Goal: Task Accomplishment & Management: Complete application form

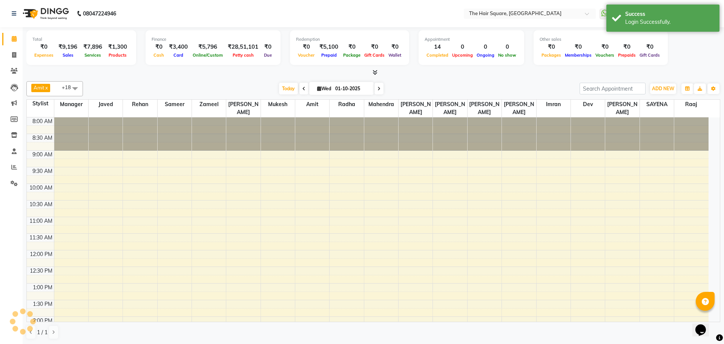
select select "en"
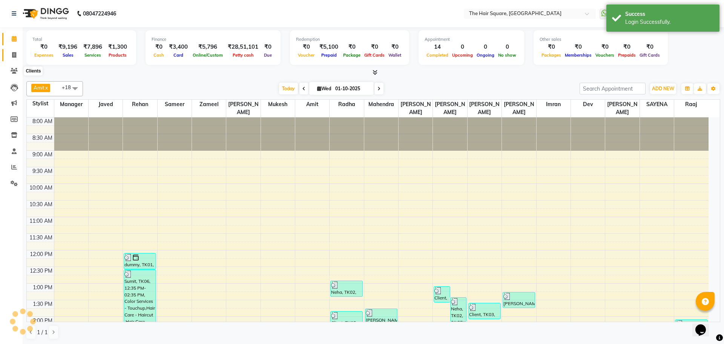
click at [12, 51] on span at bounding box center [14, 55] width 13 height 9
select select "service"
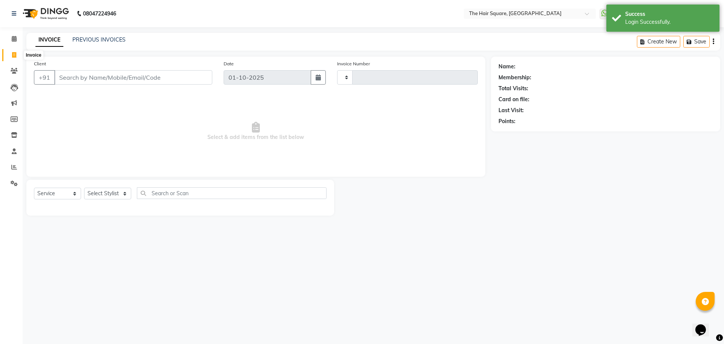
type input "3656"
select select "5768"
click at [106, 200] on div "Select Service Product Membership Package Voucher Prepaid Gift Card Select Styl…" at bounding box center [180, 196] width 293 height 18
click at [107, 192] on select "Select Stylist Amit [PERSON_NAME] Dev Imran [PERSON_NAME] [PERSON_NAME] Manager…" at bounding box center [107, 193] width 47 height 12
select select "39372"
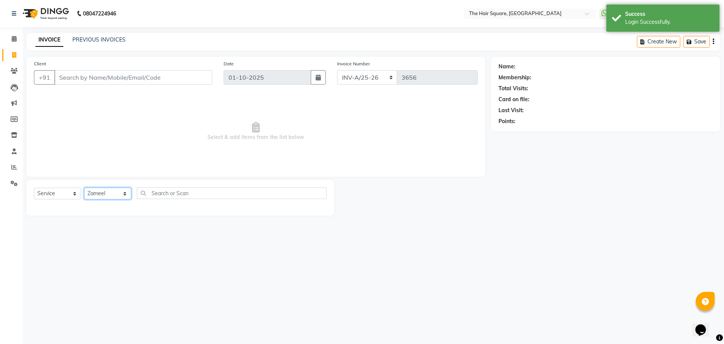
click at [84, 187] on select "Select Stylist Amit [PERSON_NAME] Dev Imran [PERSON_NAME] [PERSON_NAME] Manager…" at bounding box center [107, 193] width 47 height 12
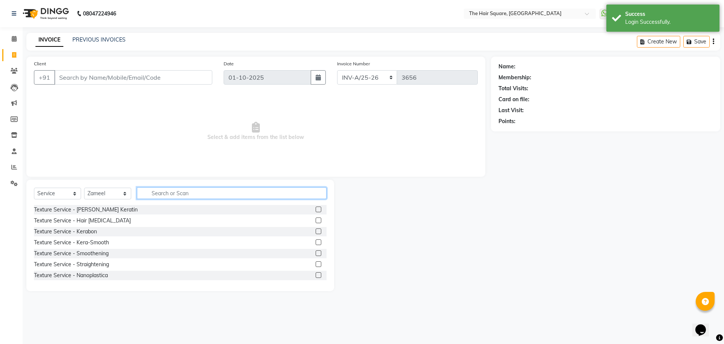
click at [171, 194] on input "text" at bounding box center [232, 193] width 190 height 12
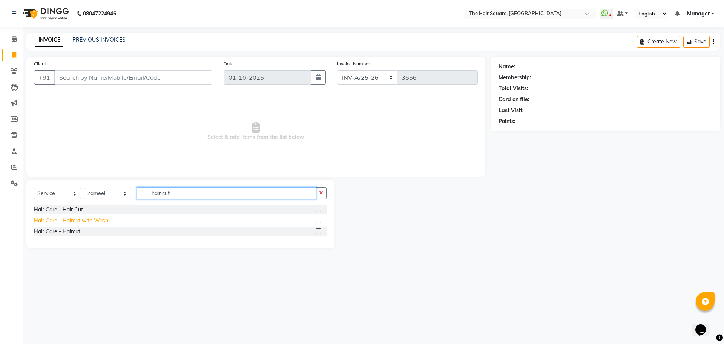
type input "hair cut"
click at [78, 218] on div "Hair Care - Haircut with Wash" at bounding box center [71, 220] width 74 height 8
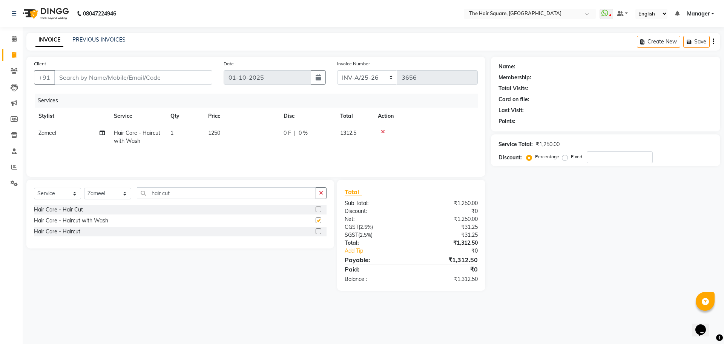
checkbox input "false"
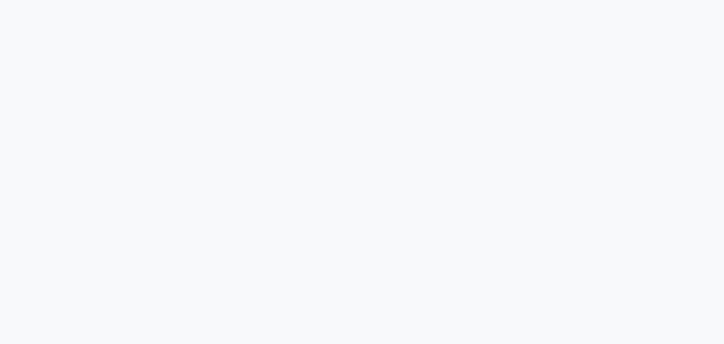
select select "service"
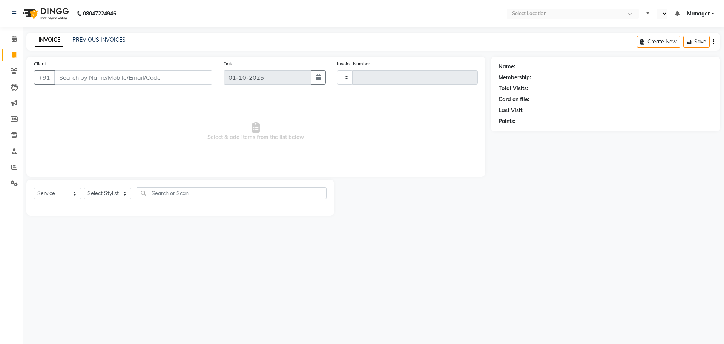
type input "3656"
select select "en"
select select "5768"
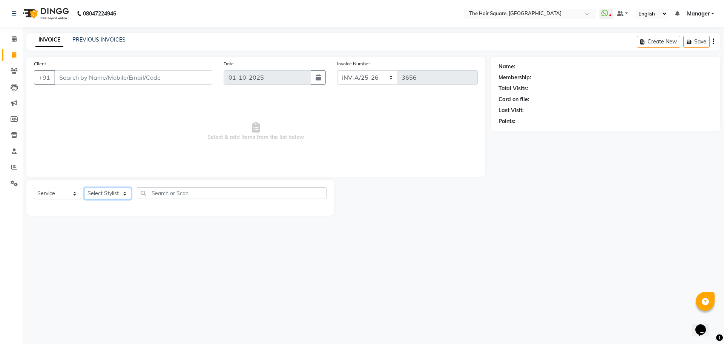
click at [95, 192] on select "Select Stylist Amit [PERSON_NAME] Dev Imran [PERSON_NAME] [PERSON_NAME] Manager…" at bounding box center [107, 193] width 47 height 12
select select "44563"
click at [84, 187] on select "Select Stylist Amit [PERSON_NAME] Dev Imran [PERSON_NAME] [PERSON_NAME] Manager…" at bounding box center [107, 193] width 47 height 12
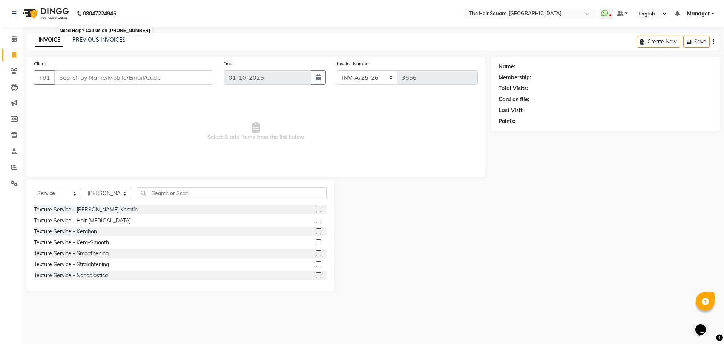
click at [115, 14] on b "08047224946" at bounding box center [99, 13] width 33 height 21
click at [174, 189] on input "text" at bounding box center [232, 193] width 190 height 12
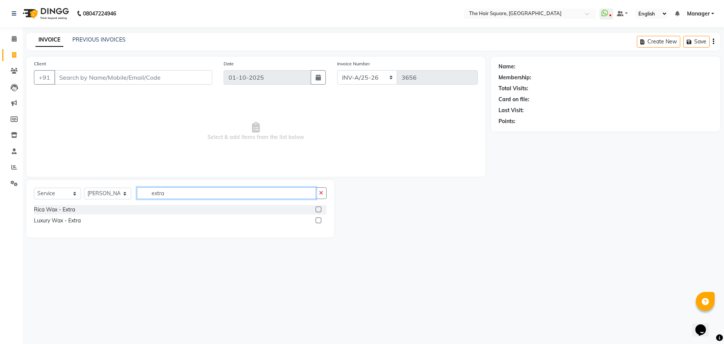
type input "extra"
click at [49, 212] on div "Rica Wax - Extra" at bounding box center [54, 210] width 41 height 8
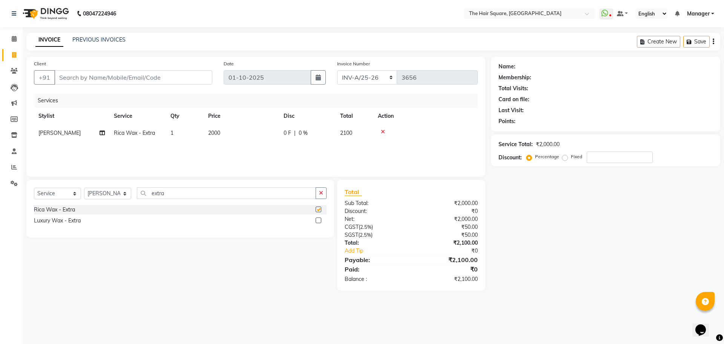
checkbox input "false"
click at [0, 194] on app-home "08047224946 Select Location × The Hair Square, [GEOGRAPHIC_DATA] Island WhatsAp…" at bounding box center [362, 151] width 724 height 302
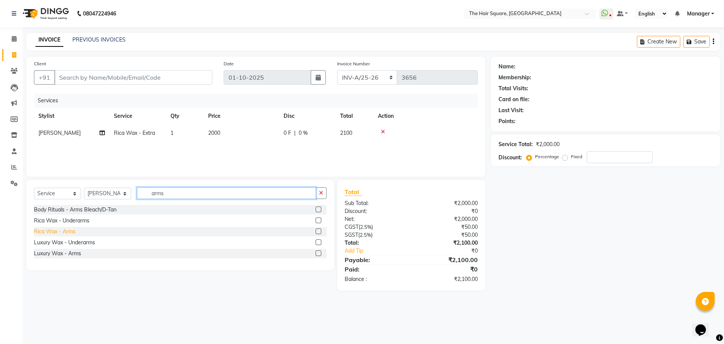
type input "arms"
click at [51, 230] on div "Rica Wax - Arms" at bounding box center [54, 231] width 41 height 8
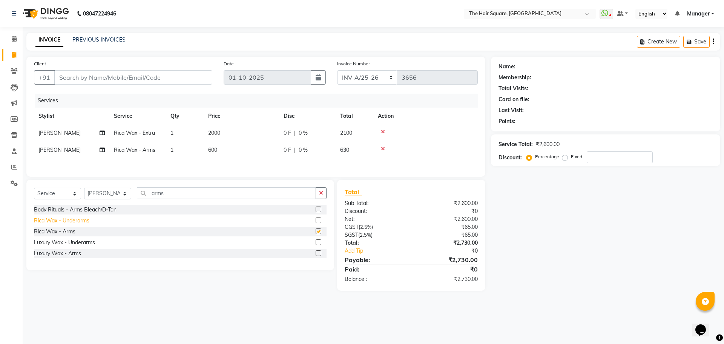
checkbox input "false"
click at [56, 224] on div "Rica Wax - Underarms" at bounding box center [61, 220] width 55 height 8
checkbox input "false"
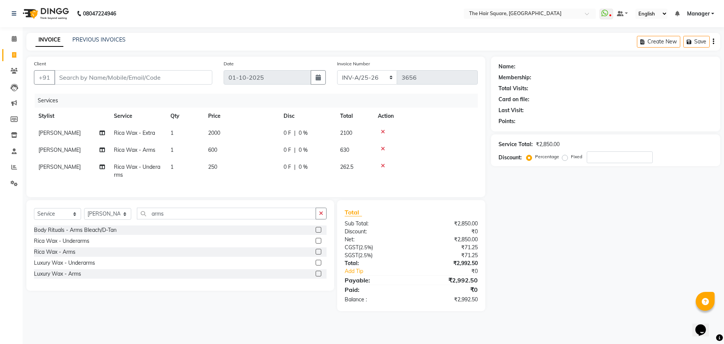
drag, startPoint x: 200, startPoint y: 210, endPoint x: 197, endPoint y: 218, distance: 8.3
click at [199, 210] on div "Select Service Product Membership Package Voucher Prepaid Gift Card Select Styl…" at bounding box center [180, 245] width 308 height 91
drag, startPoint x: 197, startPoint y: 218, endPoint x: 0, endPoint y: 222, distance: 197.3
click at [8, 222] on app-home "08047224946 Select Location × The Hair Square, [GEOGRAPHIC_DATA] Island WhatsAp…" at bounding box center [362, 161] width 724 height 322
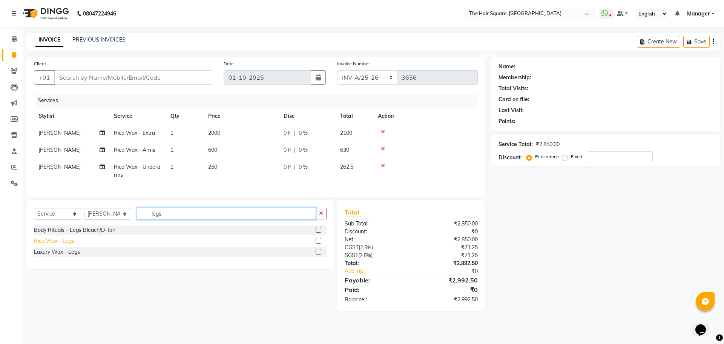
type input "legs"
click at [40, 245] on div "Rica Wax - Legs" at bounding box center [54, 241] width 40 height 8
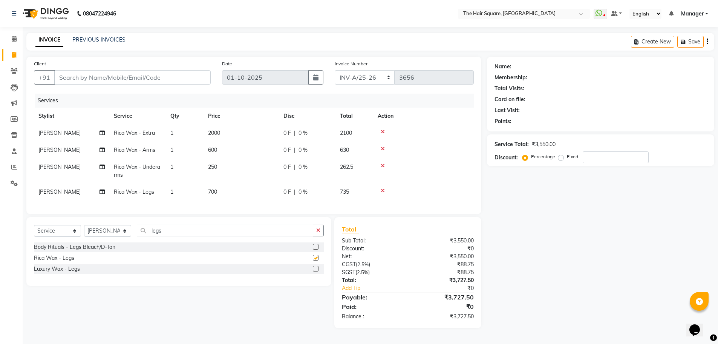
checkbox input "false"
drag, startPoint x: 183, startPoint y: 238, endPoint x: 0, endPoint y: 247, distance: 183.1
click at [0, 247] on app-home "08047224946 Select Location × The Hair Square, [GEOGRAPHIC_DATA] Island WhatsAp…" at bounding box center [359, 169] width 718 height 339
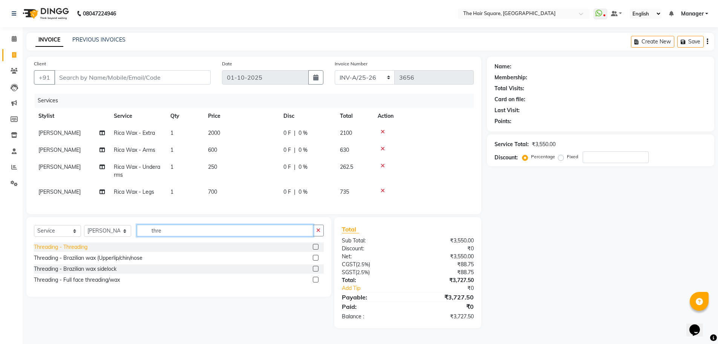
type input "thre"
click at [72, 251] on div "Threading - Threading" at bounding box center [61, 247] width 54 height 8
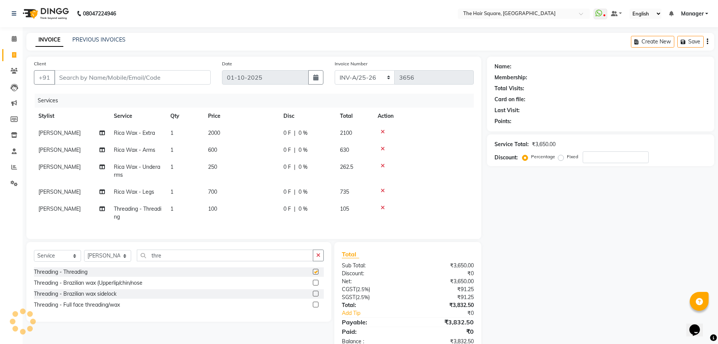
checkbox input "false"
click at [80, 286] on div "Threading - Brazilian wax (Upperlip/chin/nose" at bounding box center [88, 283] width 109 height 8
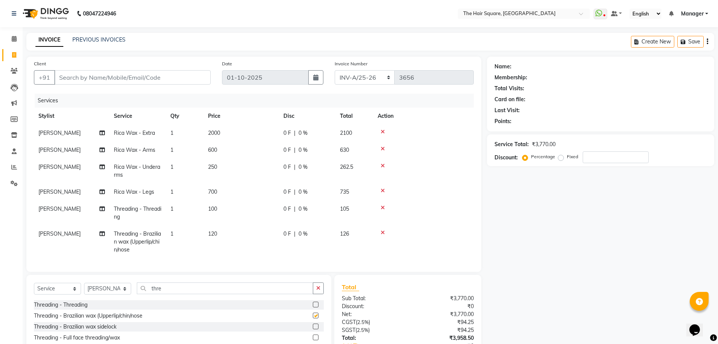
checkbox input "false"
drag, startPoint x: 166, startPoint y: 296, endPoint x: 0, endPoint y: 301, distance: 166.0
click at [0, 301] on app-home "08047224946 Select Location × The Hair Square, [GEOGRAPHIC_DATA] Island WhatsAp…" at bounding box center [359, 198] width 718 height 397
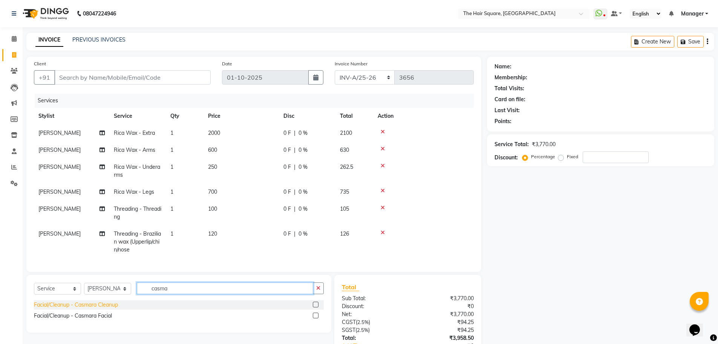
type input "casma"
click at [48, 306] on div "Facial/Cleanup - Casmara Cleanup" at bounding box center [76, 305] width 84 height 8
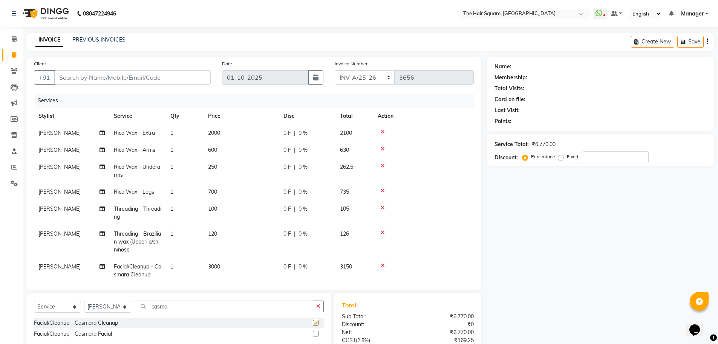
checkbox input "false"
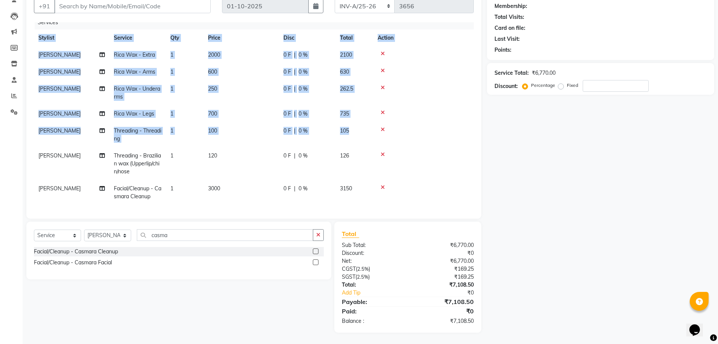
scroll to position [12, 6]
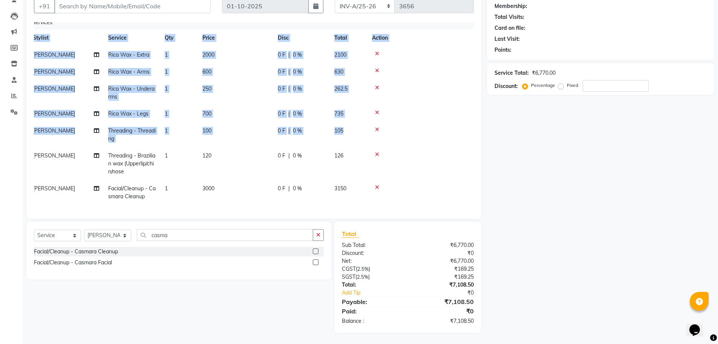
drag, startPoint x: 466, startPoint y: 98, endPoint x: 466, endPoint y: 82, distance: 16.2
click at [466, 82] on div "Services Stylist Service Qty Price Disc Total Action [GEOGRAPHIC_DATA] Rica Wax…" at bounding box center [254, 116] width 440 height 189
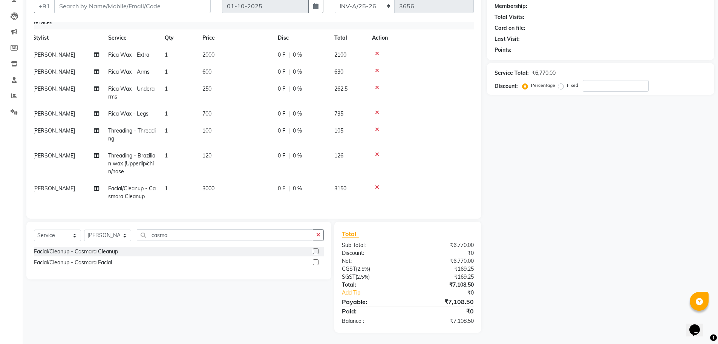
click at [456, 114] on td at bounding box center [418, 113] width 101 height 17
click at [55, 236] on select "Select Service Product Membership Package Voucher Prepaid Gift Card" at bounding box center [57, 235] width 47 height 12
select select "product"
click at [34, 229] on select "Select Service Product Membership Package Voucher Prepaid Gift Card" at bounding box center [57, 235] width 47 height 12
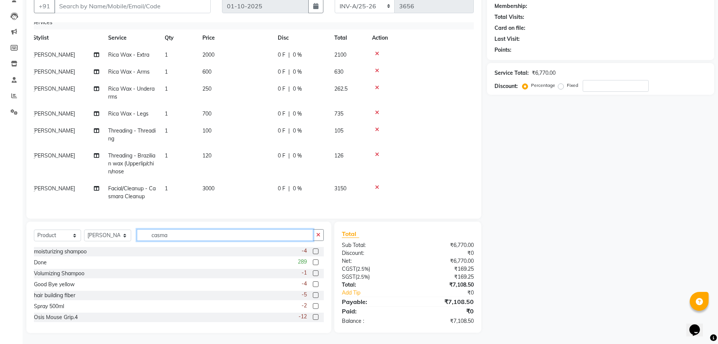
click at [207, 231] on input "casma" at bounding box center [225, 235] width 176 height 12
drag, startPoint x: 207, startPoint y: 231, endPoint x: 0, endPoint y: 239, distance: 207.2
click at [0, 239] on app-home "08047224946 Select Location × The Hair Square, [GEOGRAPHIC_DATA] Island WhatsAp…" at bounding box center [359, 136] width 718 height 415
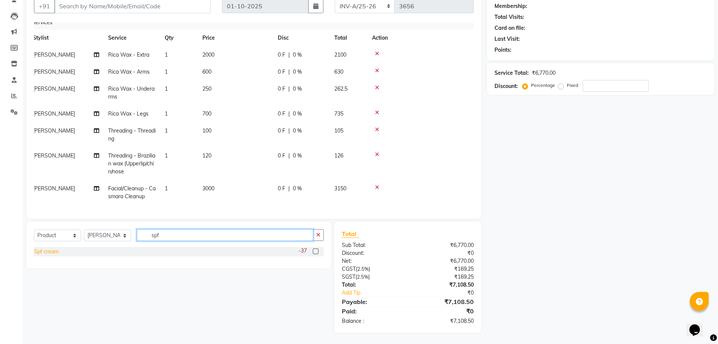
type input "spf"
click at [45, 252] on div "Spf cream" at bounding box center [46, 251] width 25 height 8
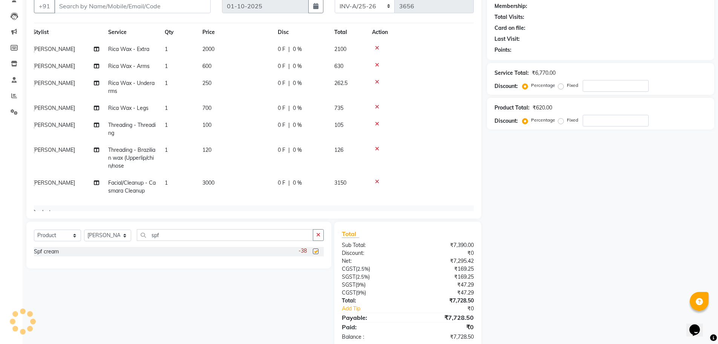
checkbox input "false"
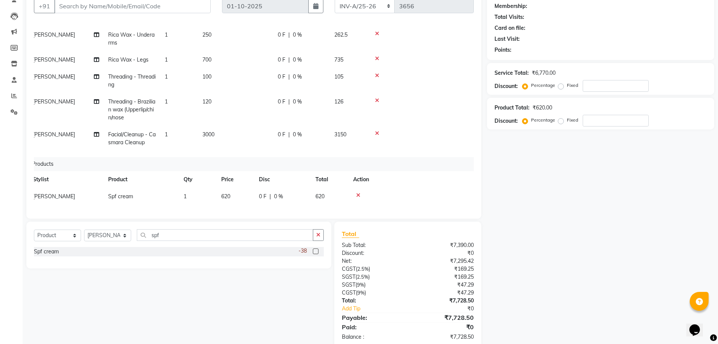
click at [214, 192] on td "1" at bounding box center [198, 196] width 38 height 17
select select "44563"
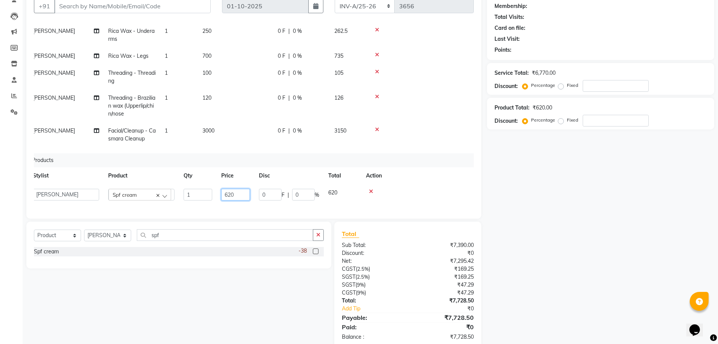
drag, startPoint x: 245, startPoint y: 192, endPoint x: 142, endPoint y: 203, distance: 103.5
click at [144, 202] on div "Services Stylist Service Qty Price Disc Total Action [GEOGRAPHIC_DATA] Rica Wax…" at bounding box center [254, 116] width 440 height 189
type input "750"
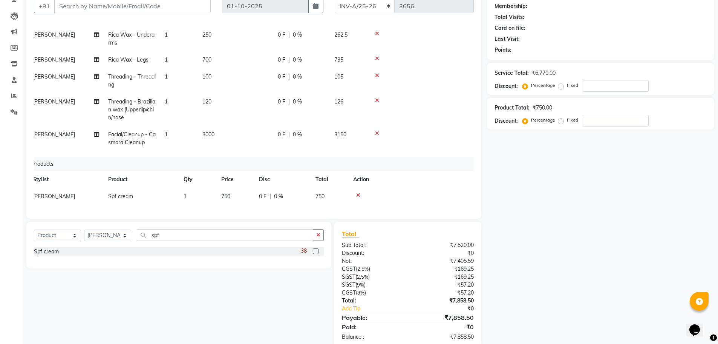
scroll to position [66, 6]
click at [357, 192] on icon at bounding box center [358, 194] width 4 height 5
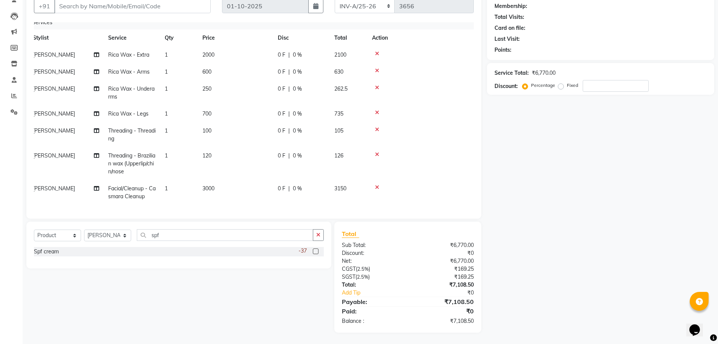
scroll to position [0, 0]
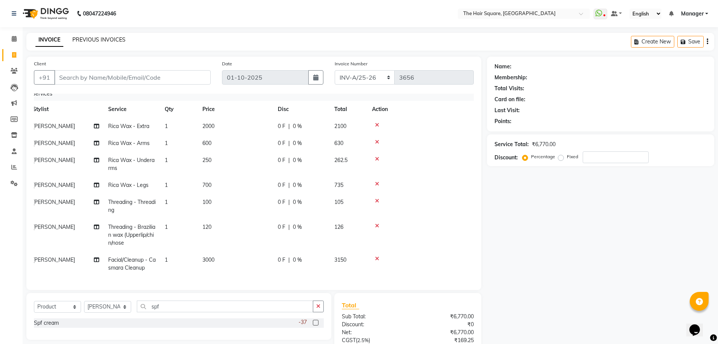
click at [86, 37] on link "PREVIOUS INVOICES" at bounding box center [98, 39] width 53 height 7
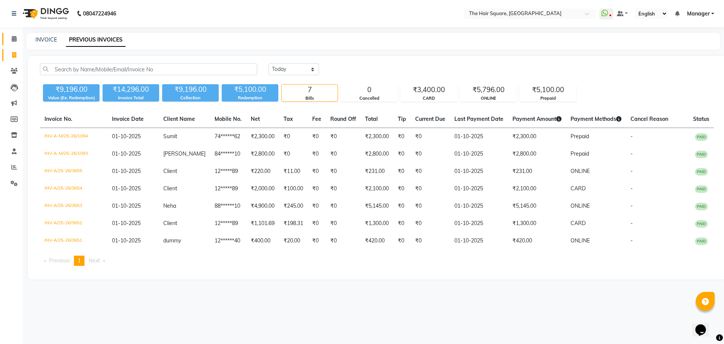
click at [8, 40] on span at bounding box center [14, 39] width 13 height 9
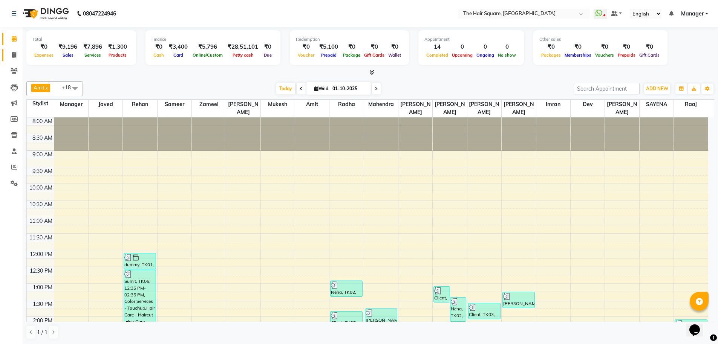
click at [9, 52] on span at bounding box center [14, 55] width 13 height 9
select select "service"
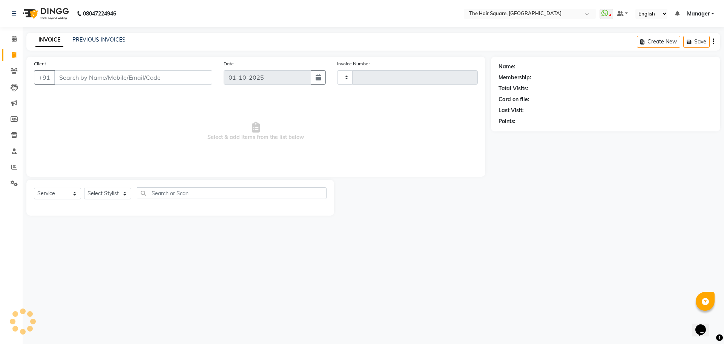
type input "3656"
select select "5768"
drag, startPoint x: 120, startPoint y: 194, endPoint x: 110, endPoint y: 188, distance: 11.3
click at [120, 194] on select "Select Stylist Amit [PERSON_NAME] Dev Imran [PERSON_NAME] [PERSON_NAME] Manager…" at bounding box center [107, 193] width 47 height 12
select select "39381"
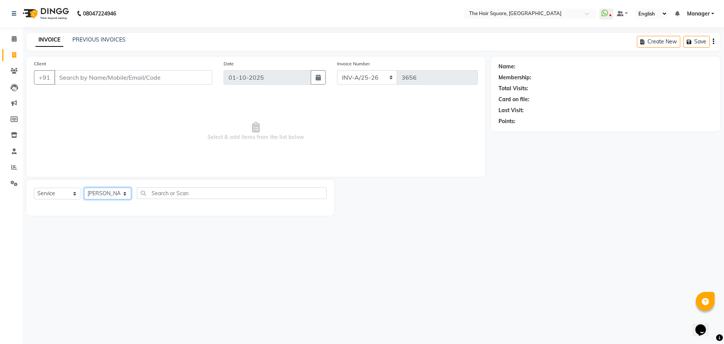
click at [84, 187] on select "Select Stylist Amit [PERSON_NAME] Dev Imran [PERSON_NAME] [PERSON_NAME] Manager…" at bounding box center [107, 193] width 47 height 12
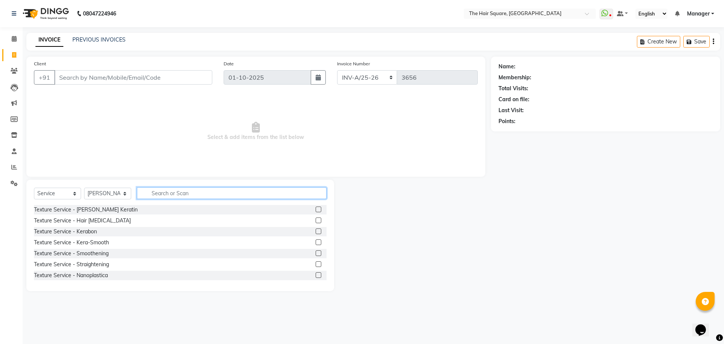
click at [176, 195] on input "text" at bounding box center [232, 193] width 190 height 12
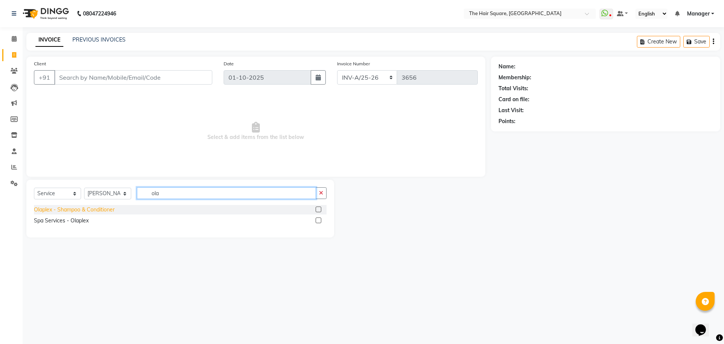
type input "ola"
click at [86, 206] on div "Olaplex - Shampoo & Conditioner" at bounding box center [74, 210] width 81 height 8
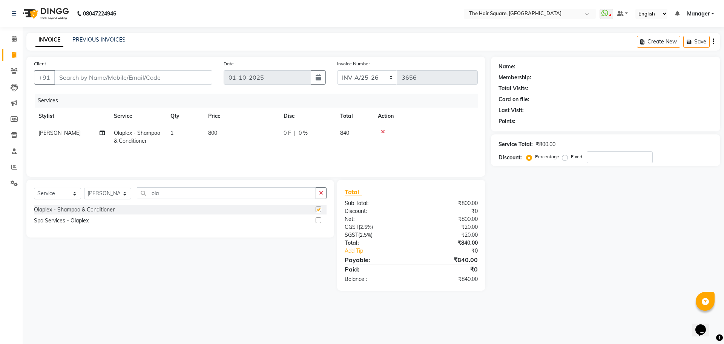
checkbox input "false"
click at [135, 84] on div "Client +91" at bounding box center [123, 75] width 190 height 31
click at [136, 83] on input "Client" at bounding box center [133, 77] width 158 height 14
type input "1"
type input "0"
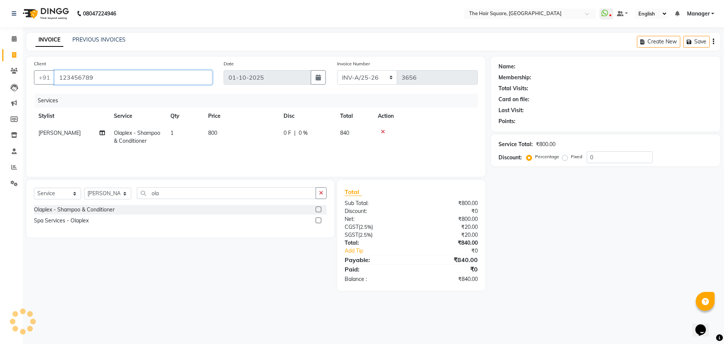
type input "123456789"
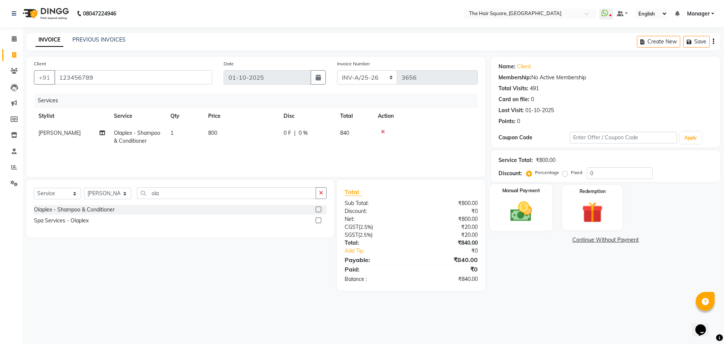
drag, startPoint x: 523, startPoint y: 222, endPoint x: 531, endPoint y: 227, distance: 9.4
click at [524, 222] on img at bounding box center [520, 211] width 35 height 25
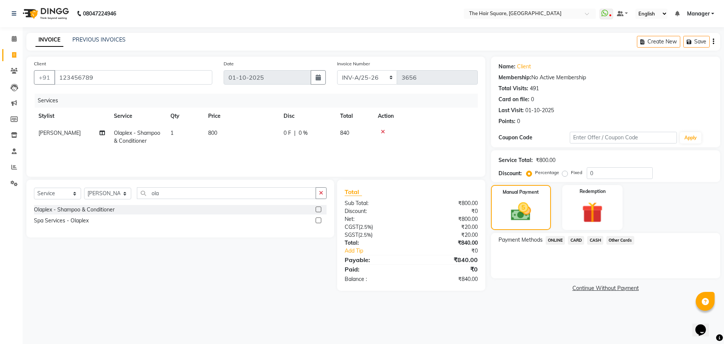
click at [556, 244] on span "ONLINE" at bounding box center [556, 240] width 20 height 9
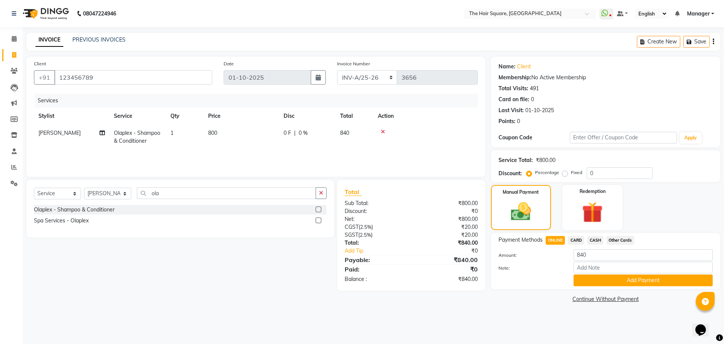
click at [575, 239] on span "CARD" at bounding box center [576, 240] width 16 height 9
click at [584, 280] on button "Add Payment" at bounding box center [643, 280] width 139 height 12
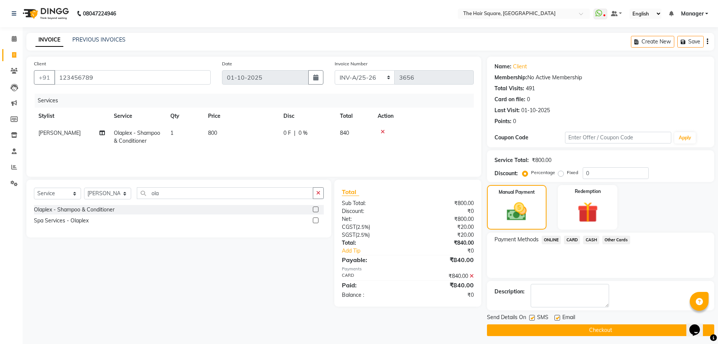
click at [534, 318] on label at bounding box center [532, 318] width 6 height 6
click at [534, 318] on input "checkbox" at bounding box center [531, 317] width 5 height 5
checkbox input "false"
drag, startPoint x: 557, startPoint y: 318, endPoint x: 557, endPoint y: 323, distance: 5.7
click at [557, 319] on label at bounding box center [558, 318] width 6 height 6
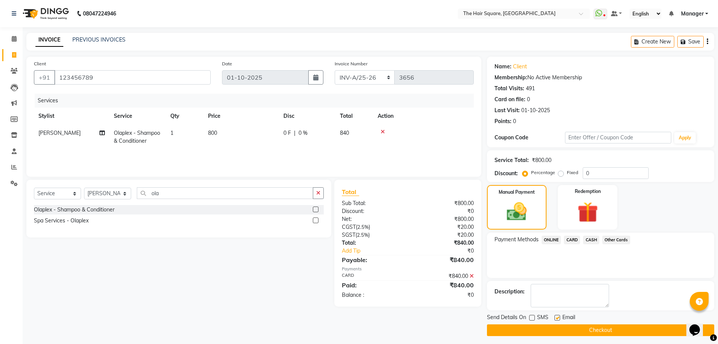
click at [557, 319] on input "checkbox" at bounding box center [557, 317] width 5 height 5
checkbox input "false"
click at [557, 328] on button "Checkout" at bounding box center [600, 330] width 227 height 12
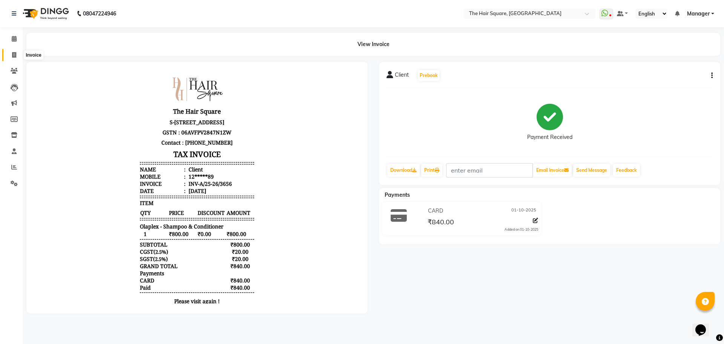
click at [14, 53] on icon at bounding box center [14, 55] width 4 height 6
select select "service"
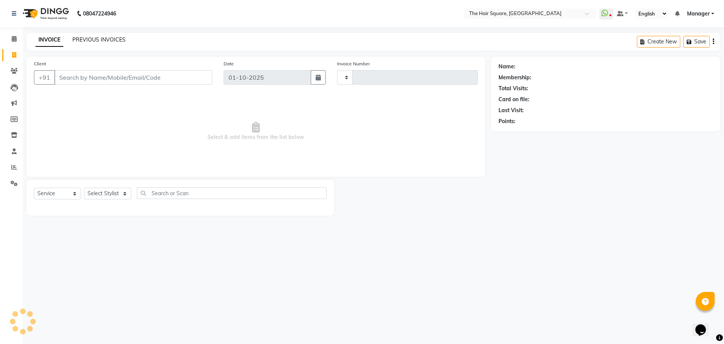
type input "3657"
select select "5768"
click at [83, 42] on link "PREVIOUS INVOICES" at bounding box center [98, 39] width 53 height 7
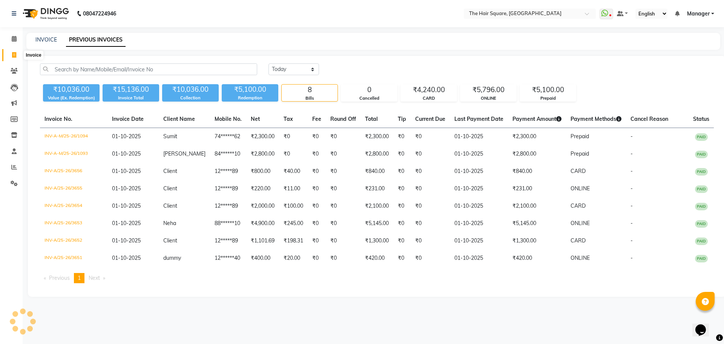
click at [14, 57] on icon at bounding box center [14, 55] width 4 height 6
select select "service"
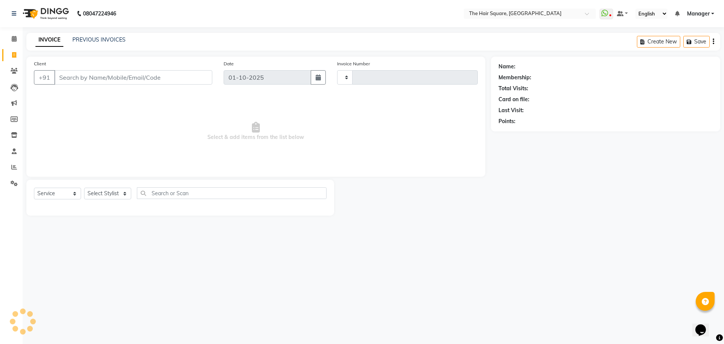
type input "3657"
select select "5768"
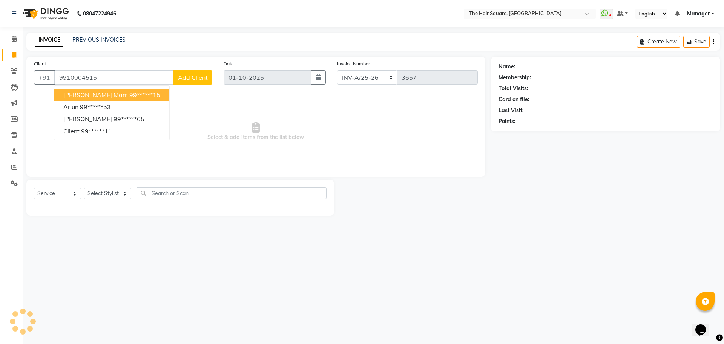
type input "9910004515"
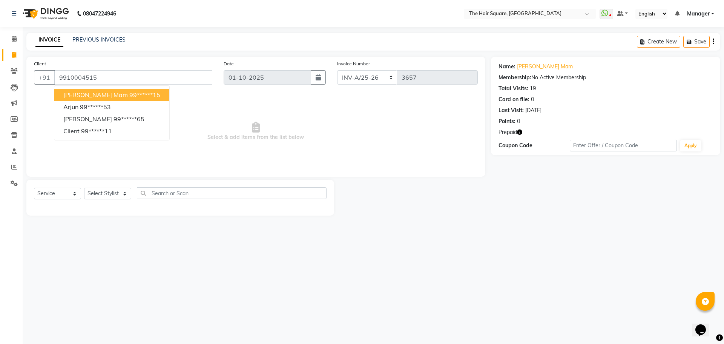
click at [517, 134] on div "Prepaid" at bounding box center [606, 132] width 214 height 8
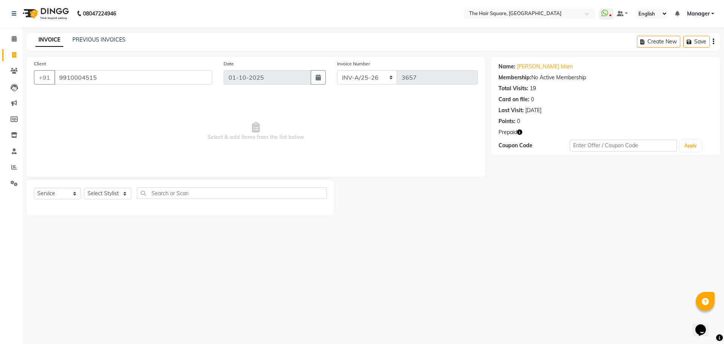
click at [523, 130] on div "Prepaid" at bounding box center [606, 132] width 214 height 8
click at [520, 130] on icon "button" at bounding box center [519, 131] width 5 height 5
click at [109, 196] on select "Select Stylist Amit [PERSON_NAME] Dev Imran [PERSON_NAME] [PERSON_NAME] Manager…" at bounding box center [107, 193] width 47 height 12
select select "39372"
click at [84, 187] on select "Select Stylist Amit [PERSON_NAME] Dev Imran [PERSON_NAME] [PERSON_NAME] Manager…" at bounding box center [107, 193] width 47 height 12
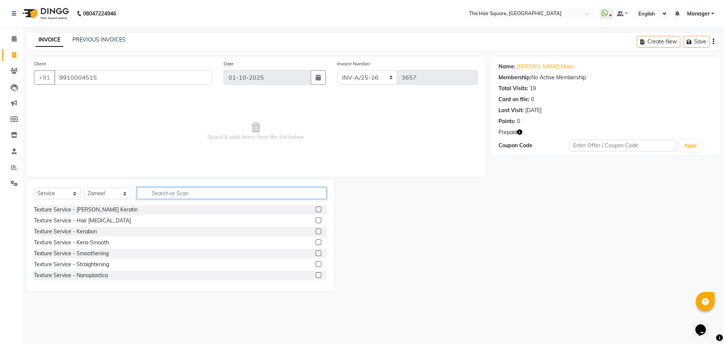
click at [177, 196] on input "text" at bounding box center [232, 193] width 190 height 12
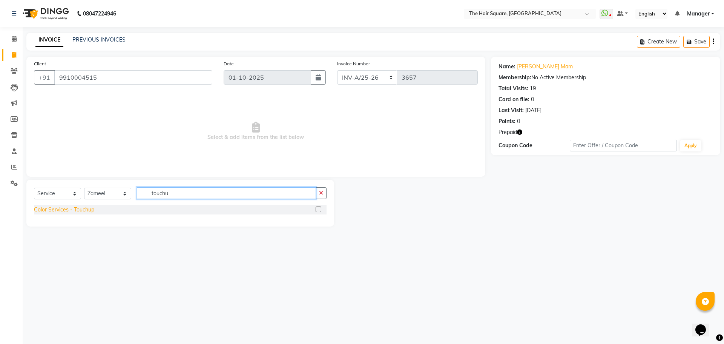
type input "touchu"
click at [74, 207] on div "Color Services - Touchup" at bounding box center [64, 210] width 60 height 8
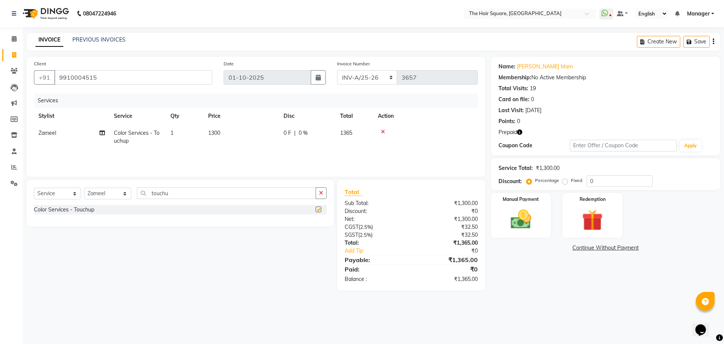
checkbox input "false"
drag, startPoint x: 161, startPoint y: 199, endPoint x: 66, endPoint y: 203, distance: 95.1
click at [66, 203] on div "Select Service Product Membership Package Voucher Prepaid Gift Card Select Styl…" at bounding box center [180, 196] width 293 height 18
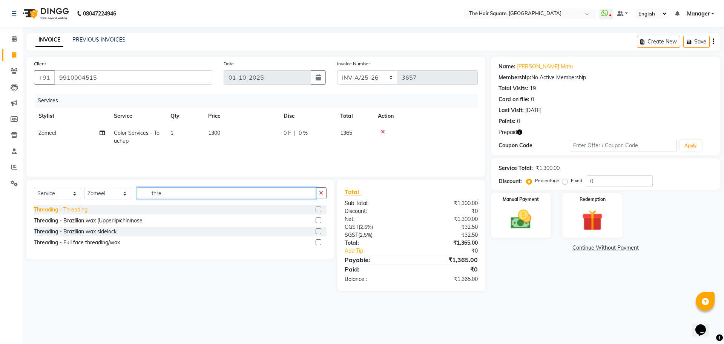
type input "thre"
click at [74, 207] on div "Threading - Threading" at bounding box center [61, 210] width 54 height 8
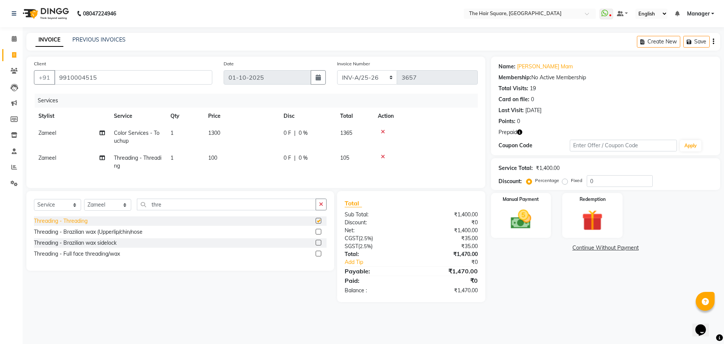
checkbox input "false"
click at [75, 236] on div "Threading - Brazilian wax (Upperlip/chin/nose" at bounding box center [88, 232] width 109 height 8
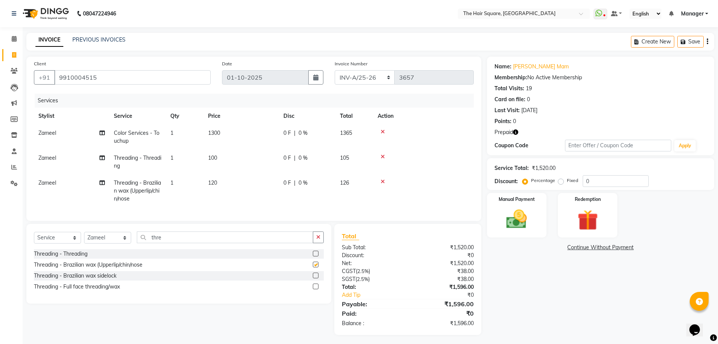
checkbox input "false"
click at [516, 132] on icon "button" at bounding box center [515, 131] width 5 height 5
click at [358, 78] on select "INV-A-M/25-26 INV-A/25-26" at bounding box center [365, 77] width 60 height 14
select select "5954"
click at [335, 70] on select "INV-A-M/25-26 INV-A/25-26" at bounding box center [365, 77] width 60 height 14
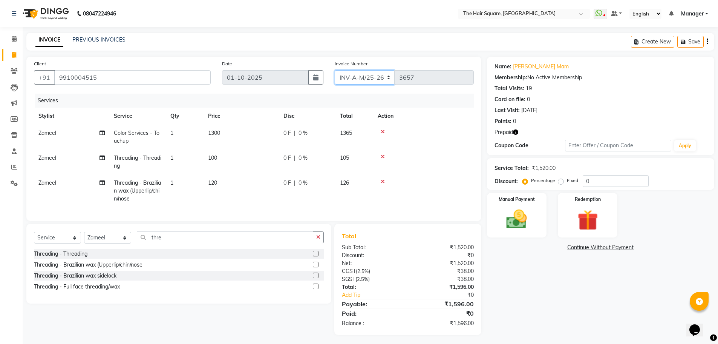
type input "1095"
click at [598, 217] on img at bounding box center [588, 220] width 35 height 27
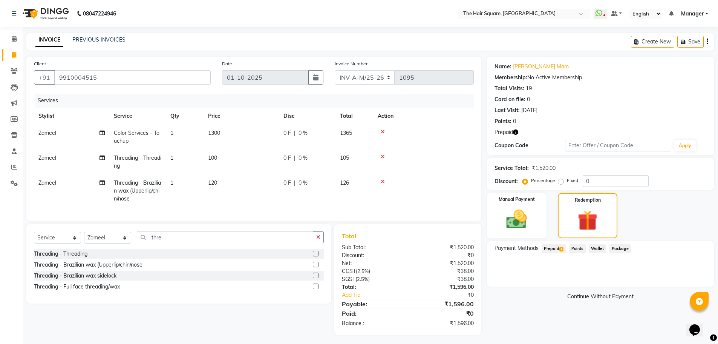
click at [557, 247] on span "Prepaid 1" at bounding box center [554, 248] width 25 height 9
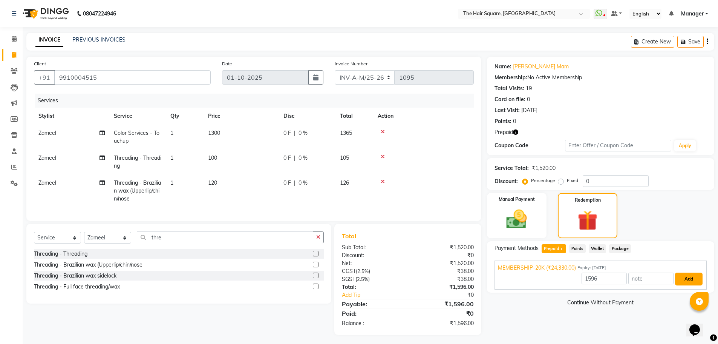
drag, startPoint x: 681, startPoint y: 278, endPoint x: 724, endPoint y: 245, distance: 53.6
click at [681, 278] on button "Add" at bounding box center [689, 278] width 28 height 13
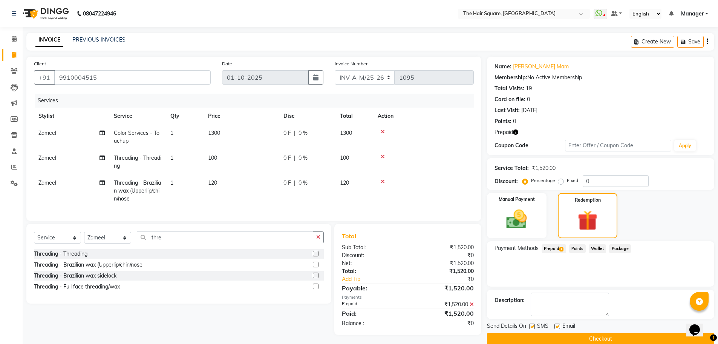
scroll to position [12, 0]
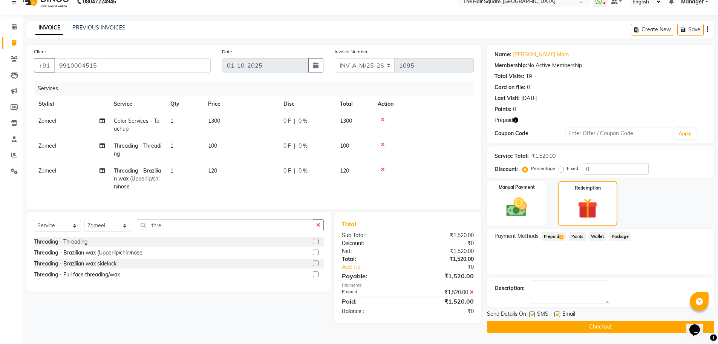
click at [597, 328] on button "Checkout" at bounding box center [600, 327] width 227 height 12
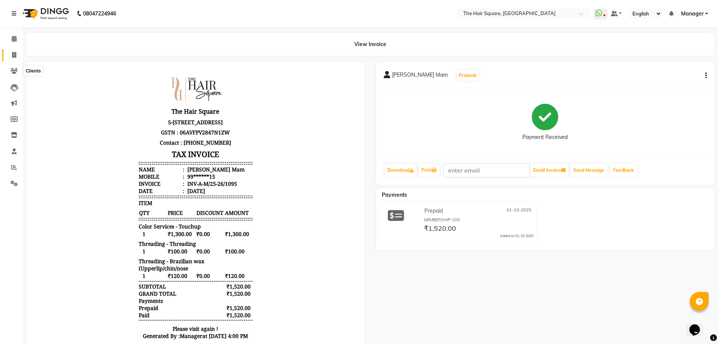
click at [14, 53] on icon at bounding box center [14, 55] width 4 height 6
select select "service"
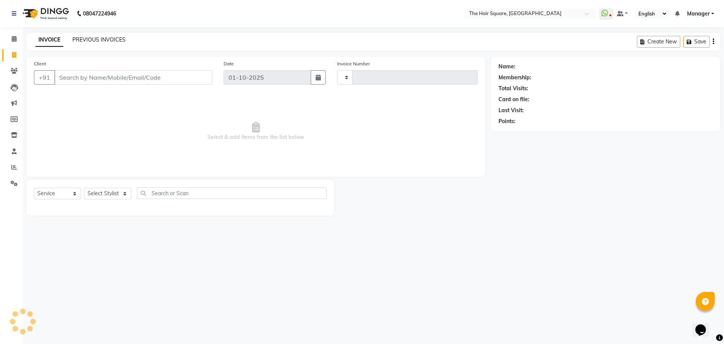
type input "3657"
click at [109, 41] on link "PREVIOUS INVOICES" at bounding box center [98, 39] width 53 height 7
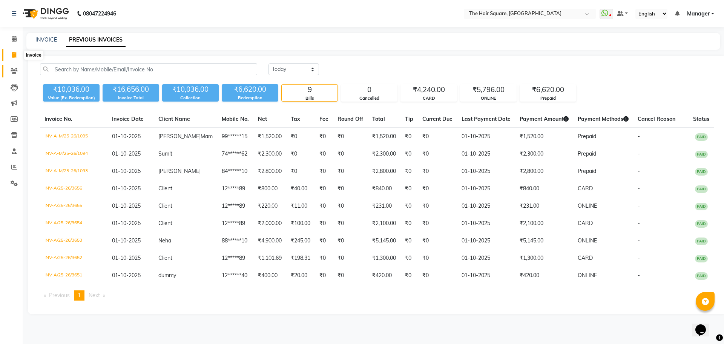
drag, startPoint x: 19, startPoint y: 51, endPoint x: 20, endPoint y: 69, distance: 18.2
click at [19, 51] on span at bounding box center [14, 55] width 13 height 9
select select "service"
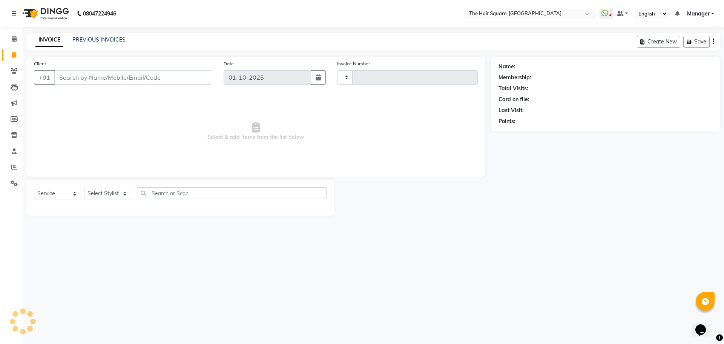
type input "3657"
select select "5768"
click at [96, 190] on select "Select Stylist" at bounding box center [107, 193] width 47 height 12
click at [101, 193] on select "Select Stylist Amit [PERSON_NAME] Dev Imran [PERSON_NAME] [PERSON_NAME] Manager…" at bounding box center [107, 193] width 47 height 12
click at [101, 194] on select "Select Stylist Amit [PERSON_NAME] Dev Imran [PERSON_NAME] [PERSON_NAME] Manager…" at bounding box center [107, 193] width 47 height 12
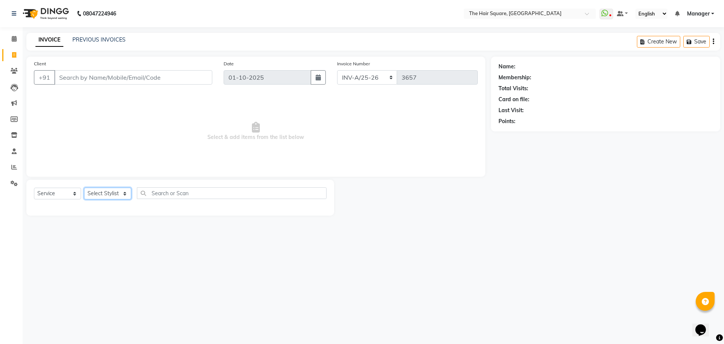
select select "39370"
click at [84, 187] on select "Select Stylist Amit [PERSON_NAME] Dev Imran [PERSON_NAME] [PERSON_NAME] Manager…" at bounding box center [107, 193] width 47 height 12
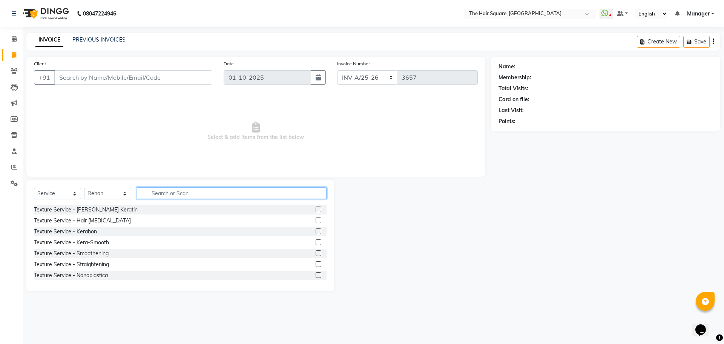
click at [196, 196] on input "text" at bounding box center [232, 193] width 190 height 12
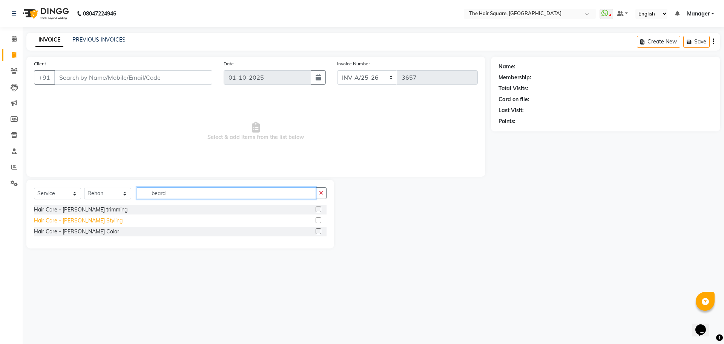
type input "beard"
click at [70, 220] on div "Hair Care - [PERSON_NAME] Styling" at bounding box center [78, 220] width 89 height 8
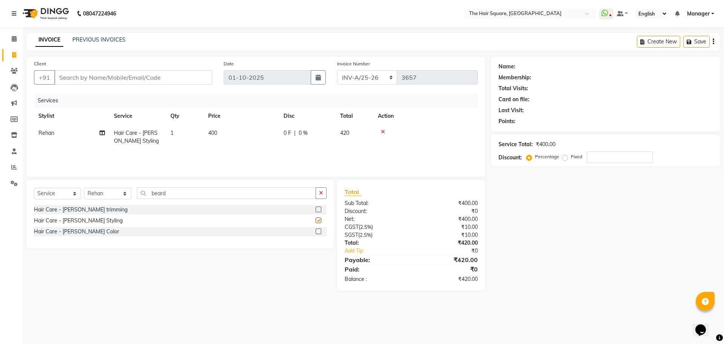
checkbox input "false"
click at [114, 66] on div "Client +91" at bounding box center [123, 75] width 190 height 31
click at [113, 75] on input "Client" at bounding box center [133, 77] width 158 height 14
type input "1"
type input "0"
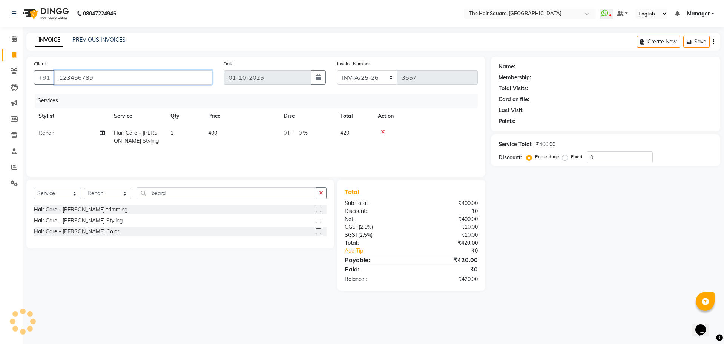
type input "123456789"
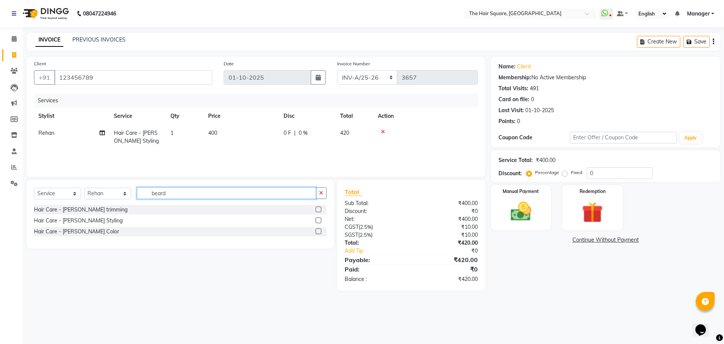
click at [176, 190] on input "beard" at bounding box center [226, 193] width 179 height 12
click at [106, 84] on input "123456789" at bounding box center [133, 77] width 158 height 14
click at [571, 173] on label "Fixed" at bounding box center [576, 172] width 11 height 7
click at [564, 173] on input "Fixed" at bounding box center [566, 172] width 5 height 5
radio input "true"
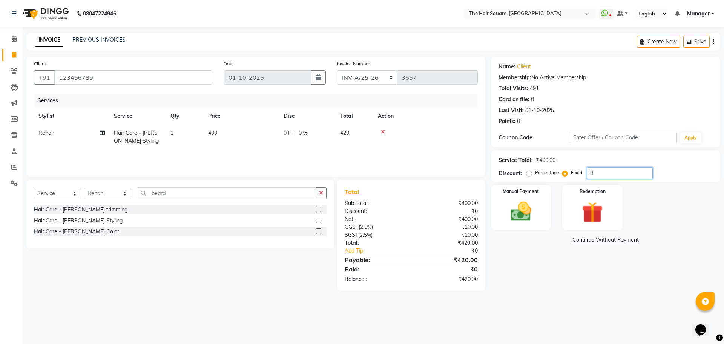
click at [620, 176] on input "0" at bounding box center [620, 173] width 66 height 12
type input "01"
click at [529, 212] on img at bounding box center [520, 211] width 35 height 25
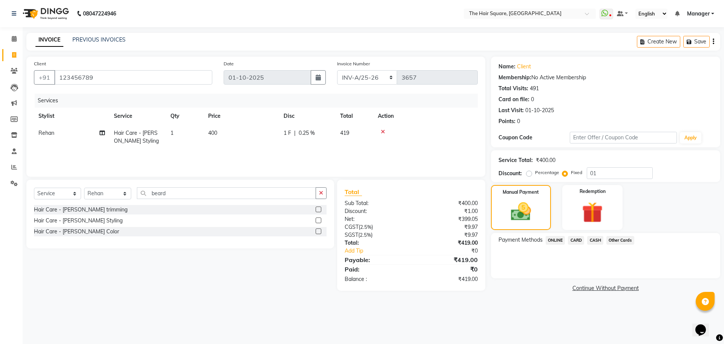
click at [561, 236] on span "ONLINE" at bounding box center [556, 240] width 20 height 9
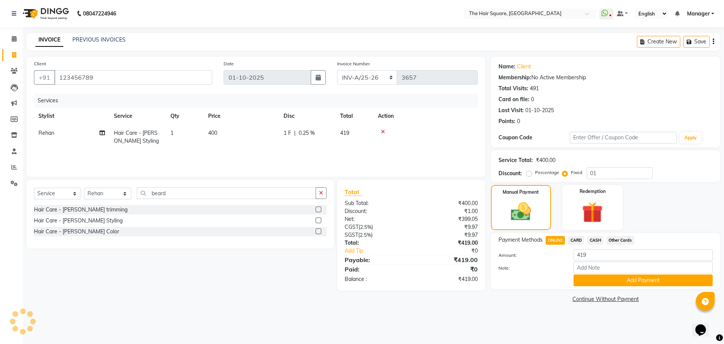
click at [580, 242] on span "CARD" at bounding box center [576, 240] width 16 height 9
click at [595, 287] on div "Payment Methods ONLINE CARD CASH Other Cards Amount: 419 Note: Add Payment" at bounding box center [605, 261] width 229 height 56
click at [595, 285] on button "Add Payment" at bounding box center [643, 280] width 139 height 12
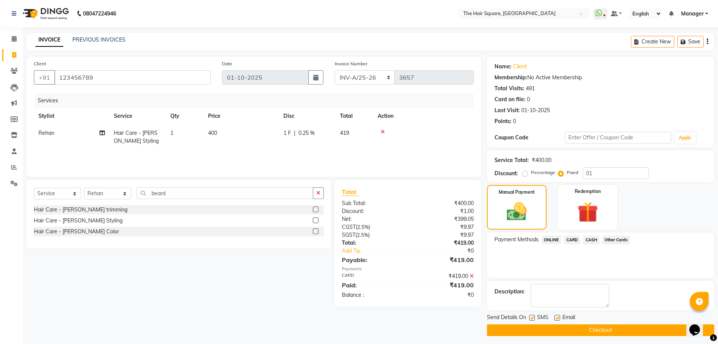
scroll to position [3, 0]
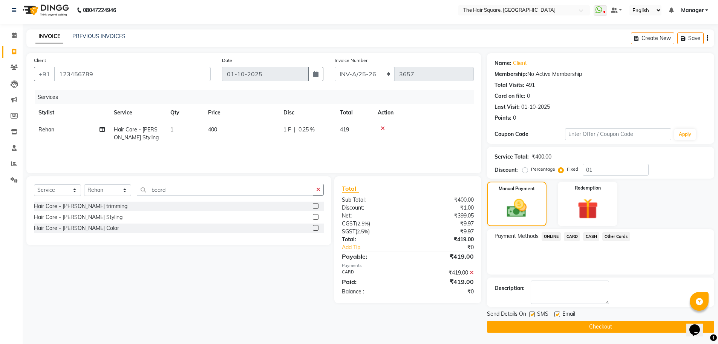
click at [534, 313] on label at bounding box center [532, 314] width 6 height 6
click at [534, 313] on input "checkbox" at bounding box center [531, 314] width 5 height 5
checkbox input "false"
drag, startPoint x: 555, startPoint y: 310, endPoint x: 556, endPoint y: 314, distance: 4.1
click at [555, 310] on div "Email" at bounding box center [568, 314] width 27 height 9
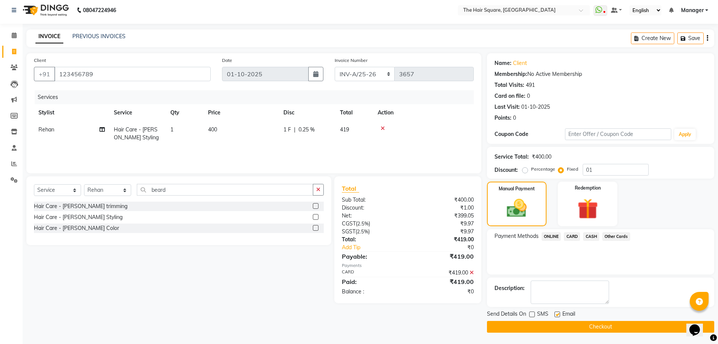
click at [557, 315] on label at bounding box center [558, 314] width 6 height 6
click at [557, 315] on input "checkbox" at bounding box center [557, 314] width 5 height 5
checkbox input "false"
click at [563, 322] on button "Checkout" at bounding box center [600, 327] width 227 height 12
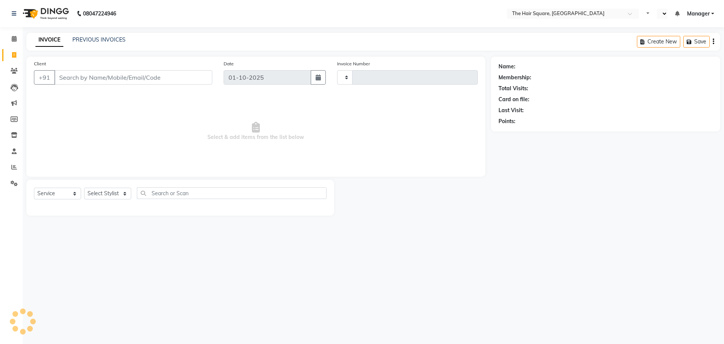
select select "service"
select select "en"
select select "5768"
type input "3657"
